Goal: Obtain resource: Download file/media

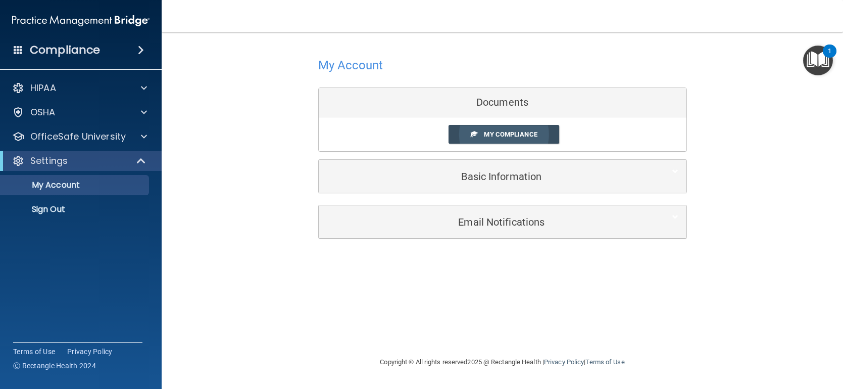
click at [513, 135] on span "My Compliance" at bounding box center [510, 134] width 53 height 8
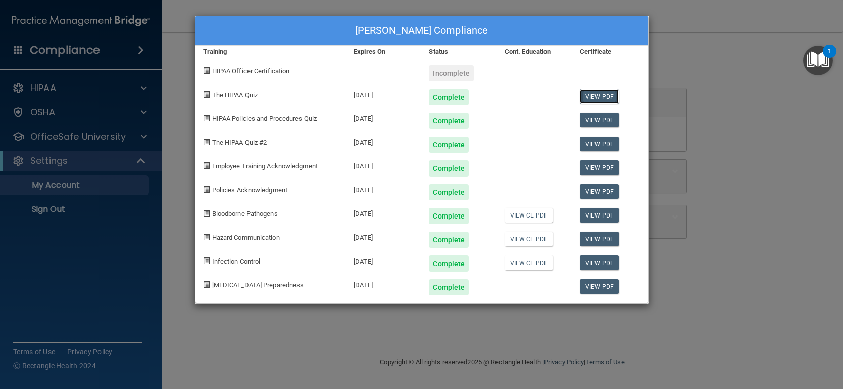
click at [595, 95] on link "View PDF" at bounding box center [599, 96] width 39 height 15
click at [600, 123] on link "View PDF" at bounding box center [599, 120] width 39 height 15
click at [602, 143] on link "View PDF" at bounding box center [599, 143] width 39 height 15
click at [594, 167] on link "View PDF" at bounding box center [599, 167] width 39 height 15
click at [520, 216] on link "View CE PDF" at bounding box center [529, 215] width 48 height 15
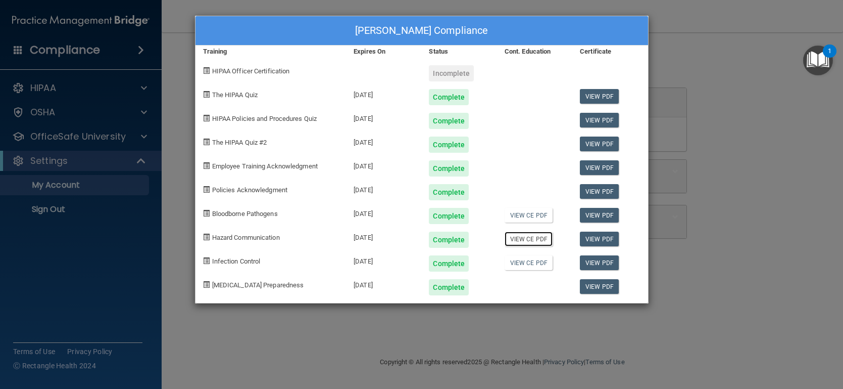
click at [537, 239] on link "View CE PDF" at bounding box center [529, 238] width 48 height 15
click at [531, 263] on link "View CE PDF" at bounding box center [529, 262] width 48 height 15
click at [604, 289] on link "View PDF" at bounding box center [599, 286] width 39 height 15
click at [597, 144] on link "View PDF" at bounding box center [599, 143] width 39 height 15
